Goal: Task Accomplishment & Management: Complete application form

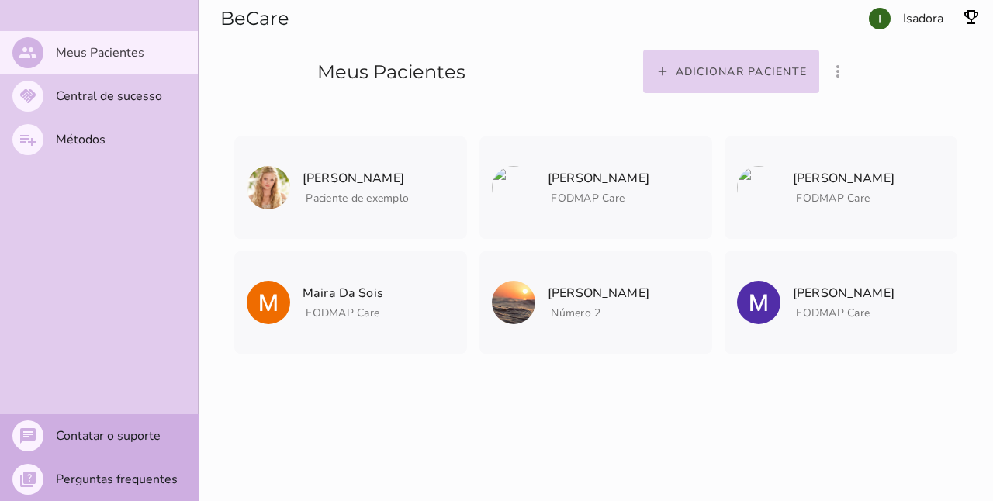
click at [0, 0] on slot "Adicionar paciente" at bounding box center [0, 0] width 0 height 0
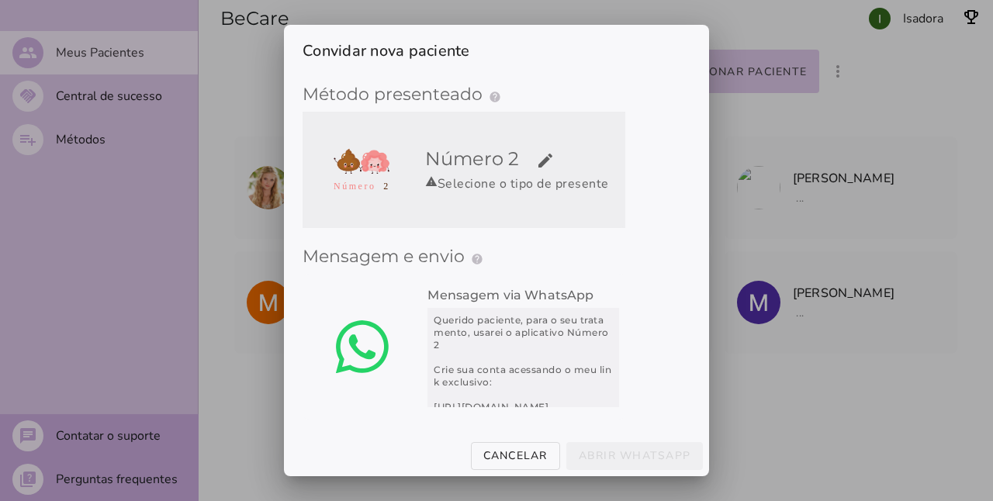
scroll to position [8, 0]
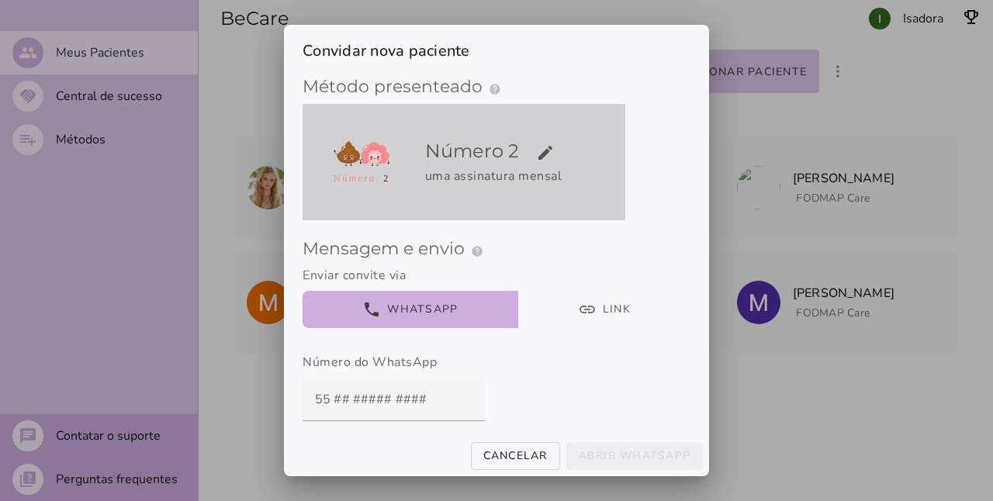
click at [0, 0] on slot "edit" at bounding box center [0, 0] width 0 height 0
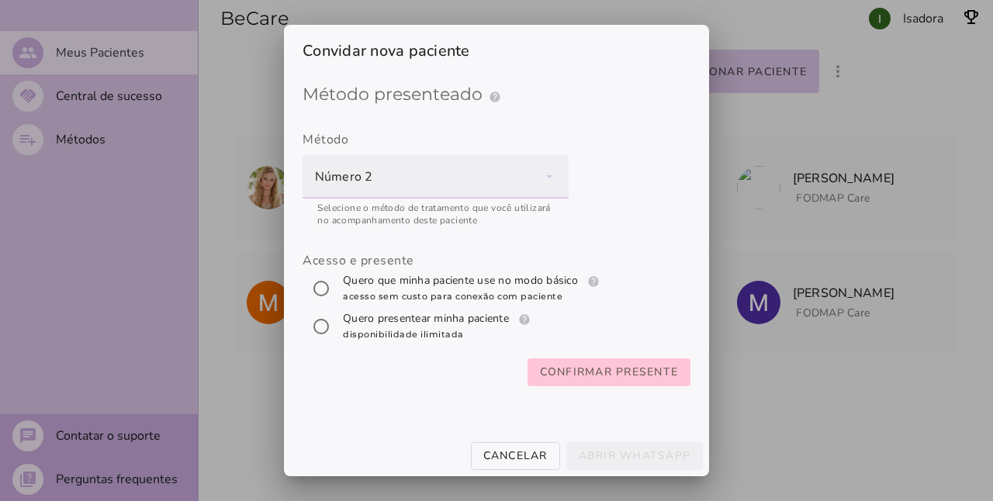
click at [521, 167] on div "Número 2" at bounding box center [436, 176] width 266 height 43
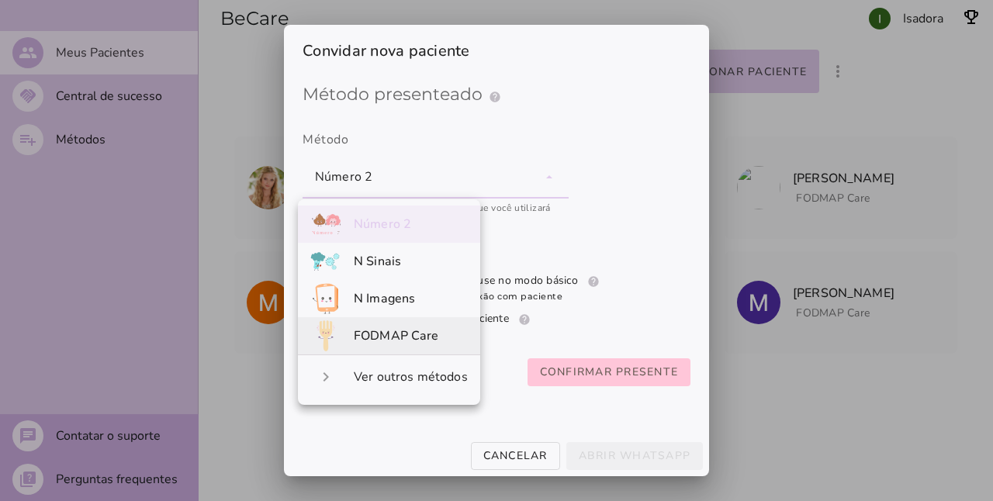
click at [438, 333] on mwc-list-item "FODMAP Care" at bounding box center [389, 335] width 182 height 37
type mwc-select "qGWdic9wsspFTTUrrVGn"
radio input "*****"
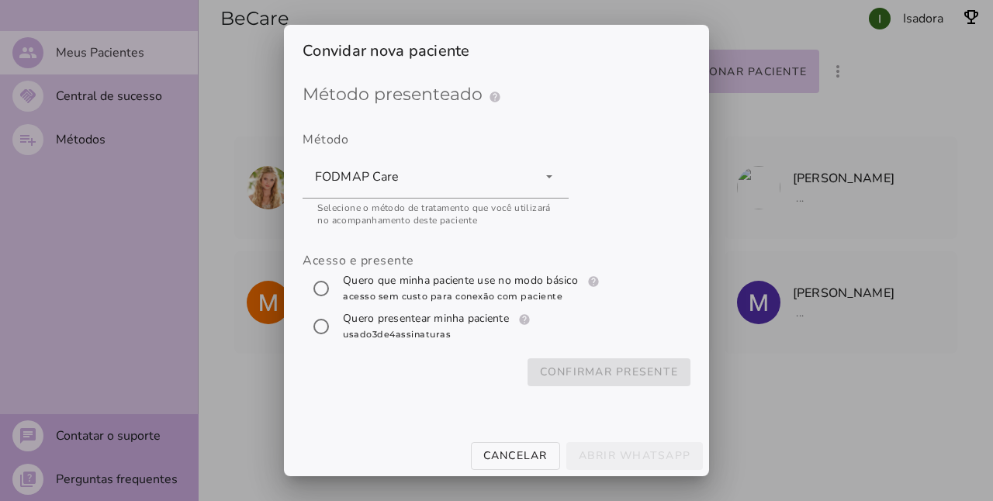
click at [645, 254] on div "Acesso e presente" at bounding box center [497, 260] width 388 height 19
click at [497, 280] on label "Quero que minha paciente use no modo básico help Modo básico Registros e diário…" at bounding box center [473, 288] width 266 height 31
radio input "****"
type mwc-radio "trial-extension"
click at [0, 0] on slot "Confirmar presente" at bounding box center [0, 0] width 0 height 0
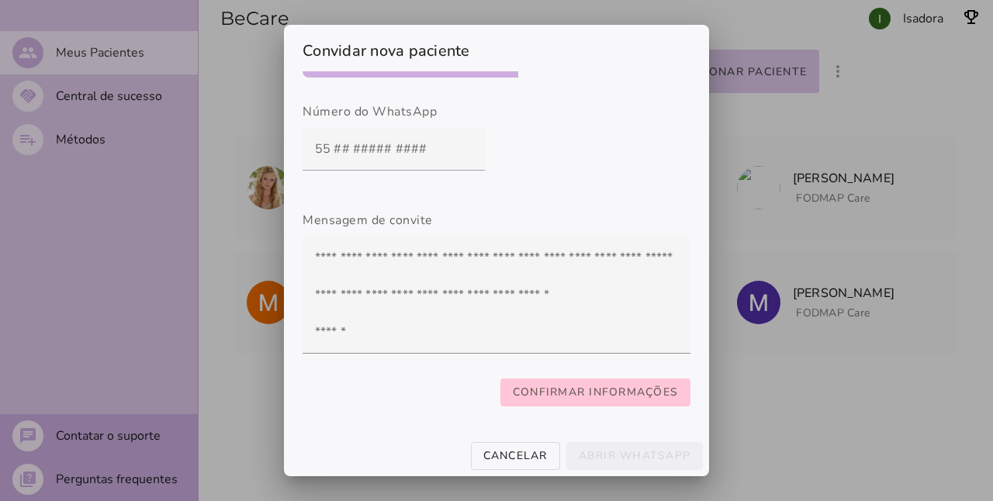
scroll to position [33, 0]
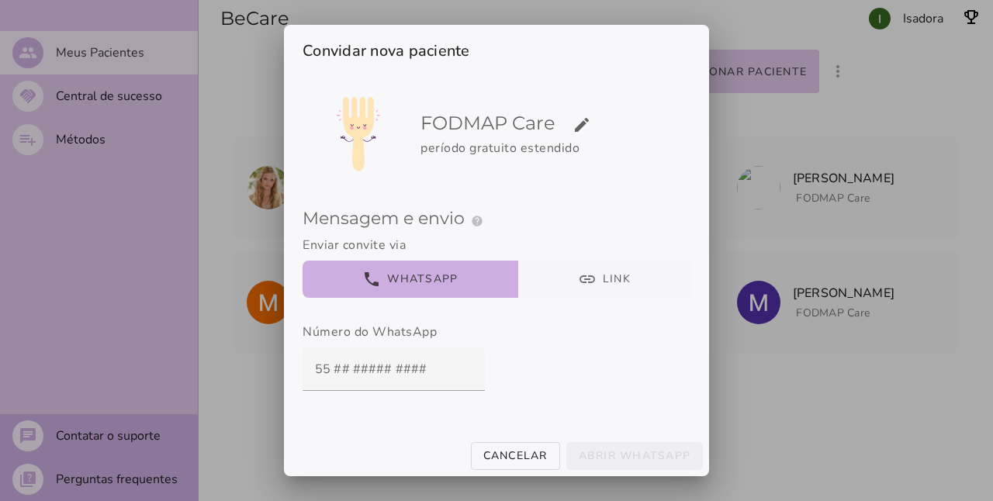
click at [545, 287] on button "link Link" at bounding box center [604, 279] width 173 height 37
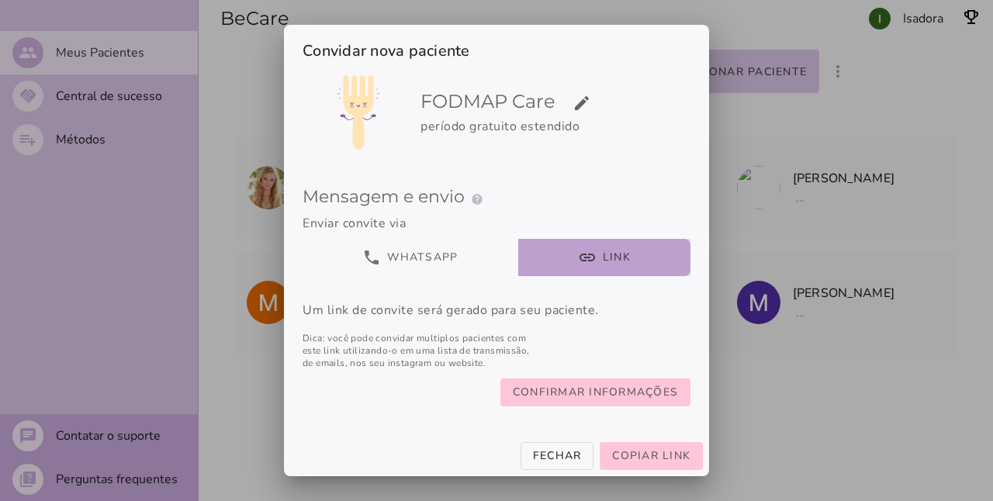
scroll to position [67, 0]
click at [645, 450] on span "Copiar link" at bounding box center [651, 455] width 78 height 15
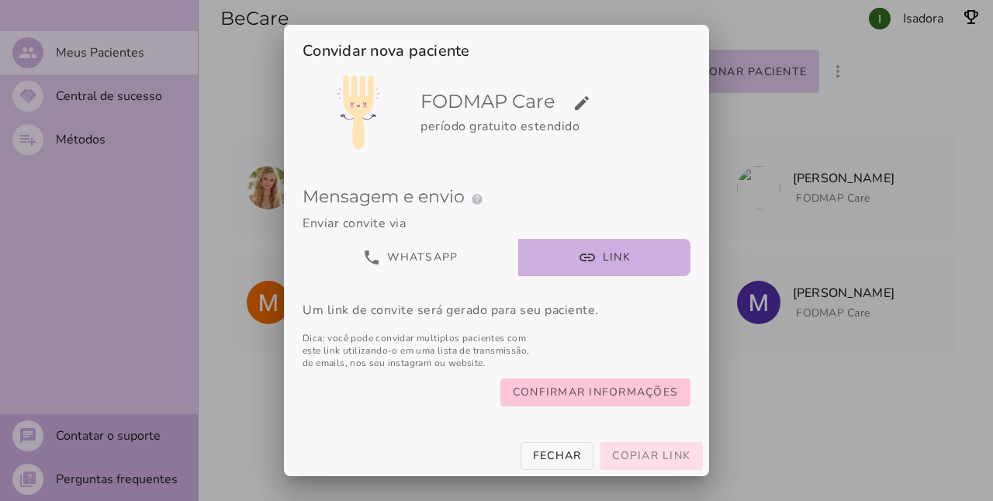
click at [684, 462] on span "Copiar link" at bounding box center [651, 455] width 78 height 15
